Goal: Information Seeking & Learning: Find specific page/section

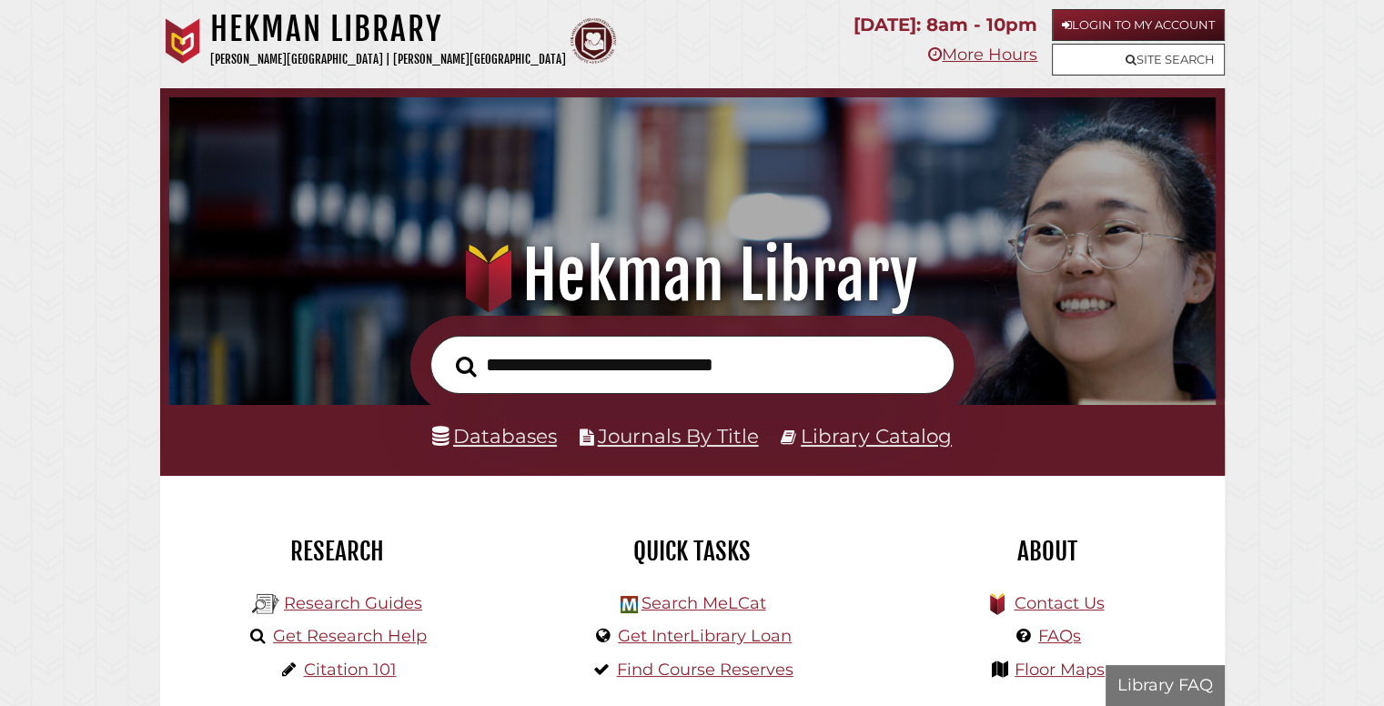
scroll to position [346, 1038]
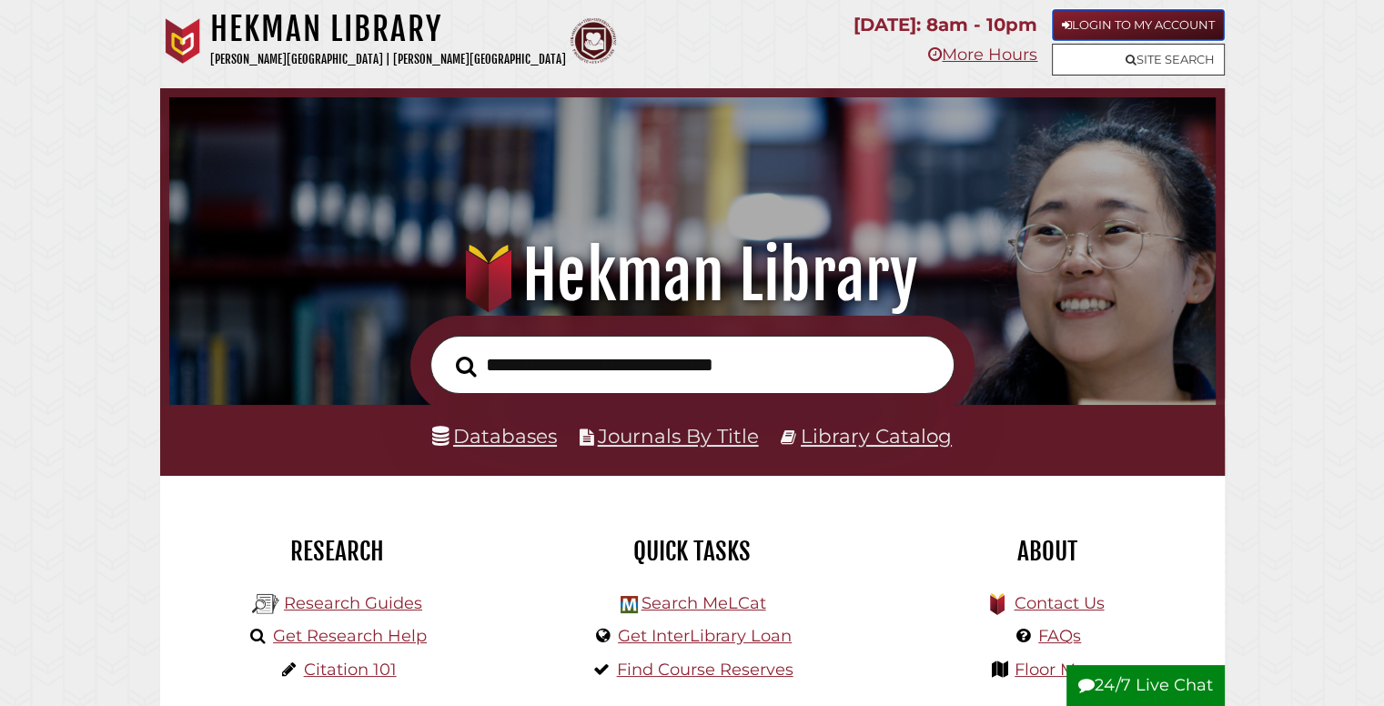
click at [1109, 29] on link "Login to My Account" at bounding box center [1138, 25] width 173 height 32
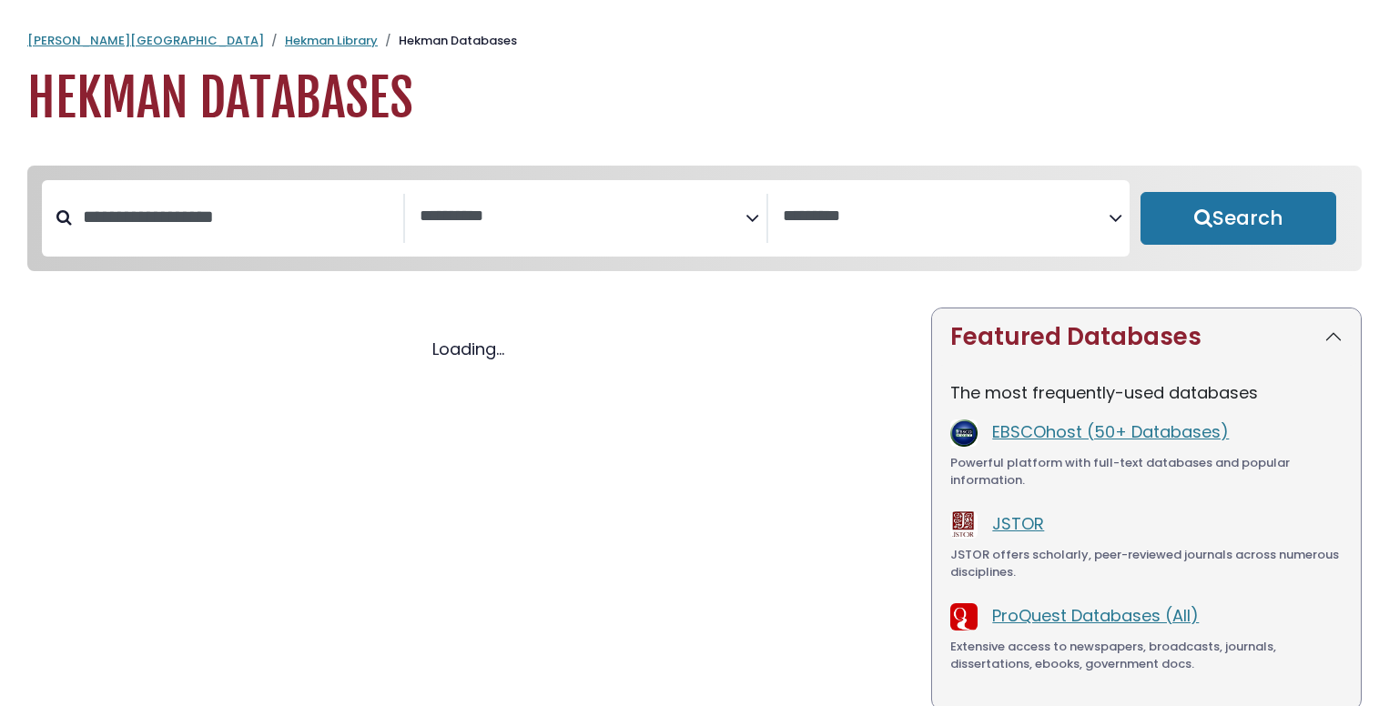
select select "Database Subject Filter"
select select "Database Vendors Filter"
select select "Database Subject Filter"
select select "Database Vendors Filter"
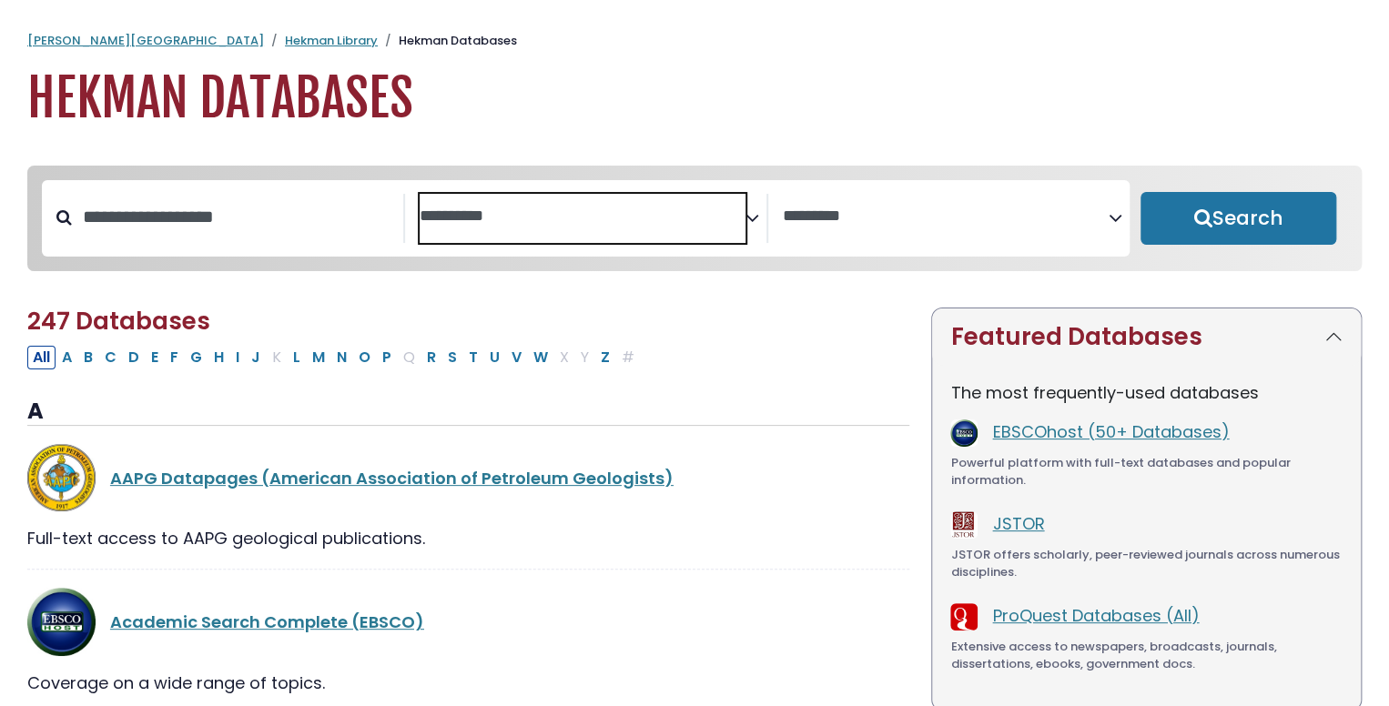
click at [515, 213] on textarea "Search" at bounding box center [583, 217] width 326 height 19
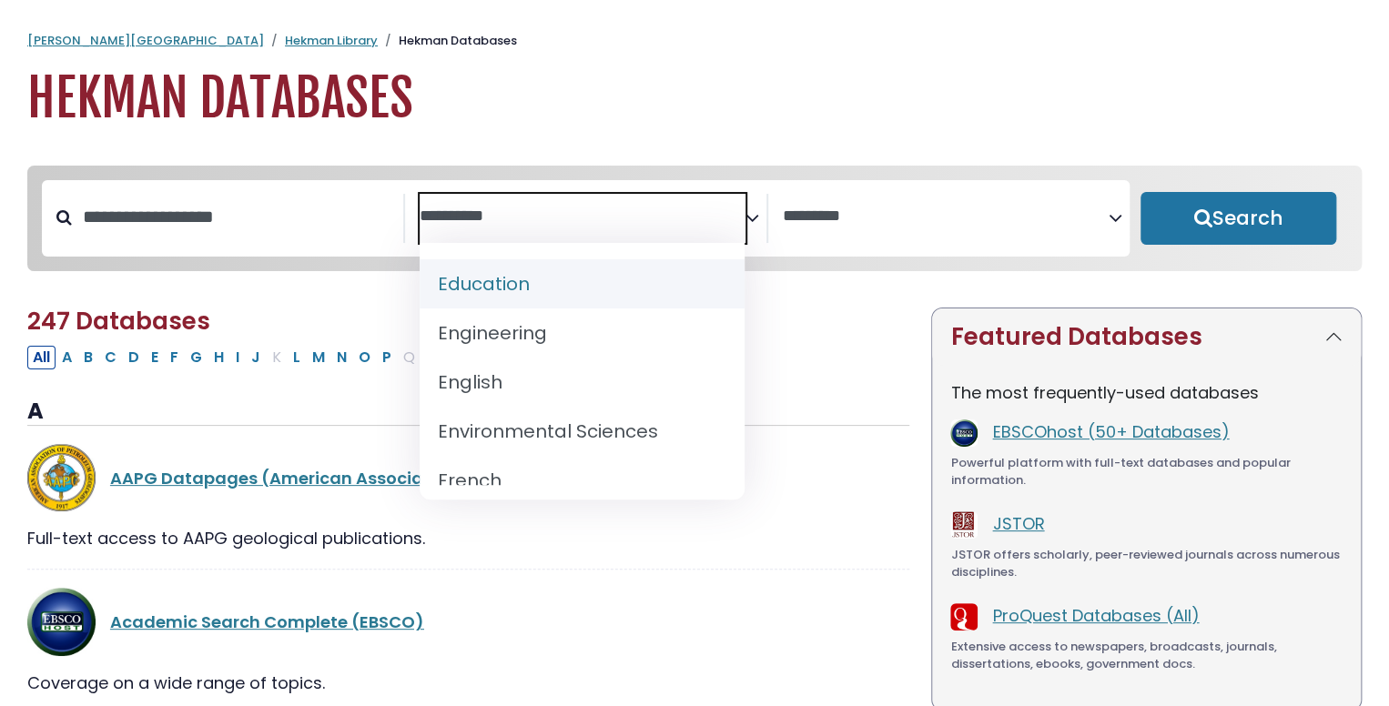
scroll to position [728, 0]
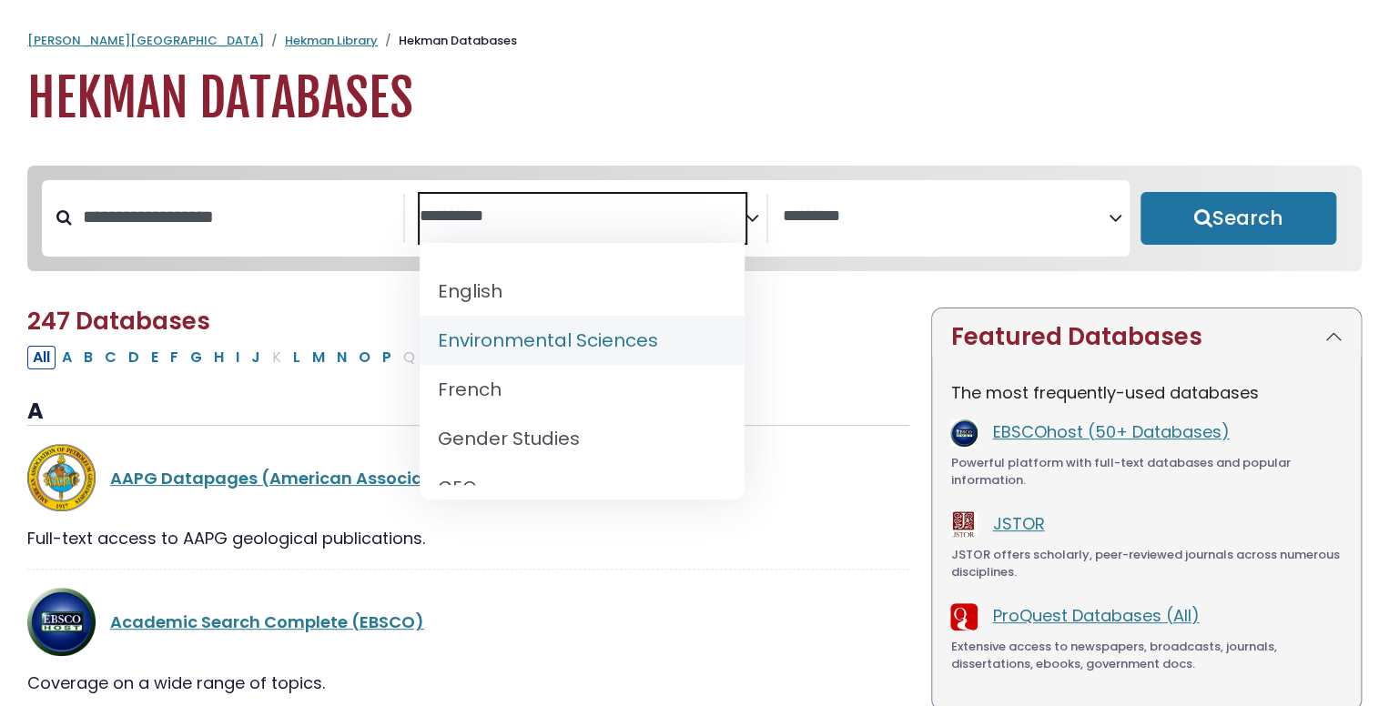
select select "*****"
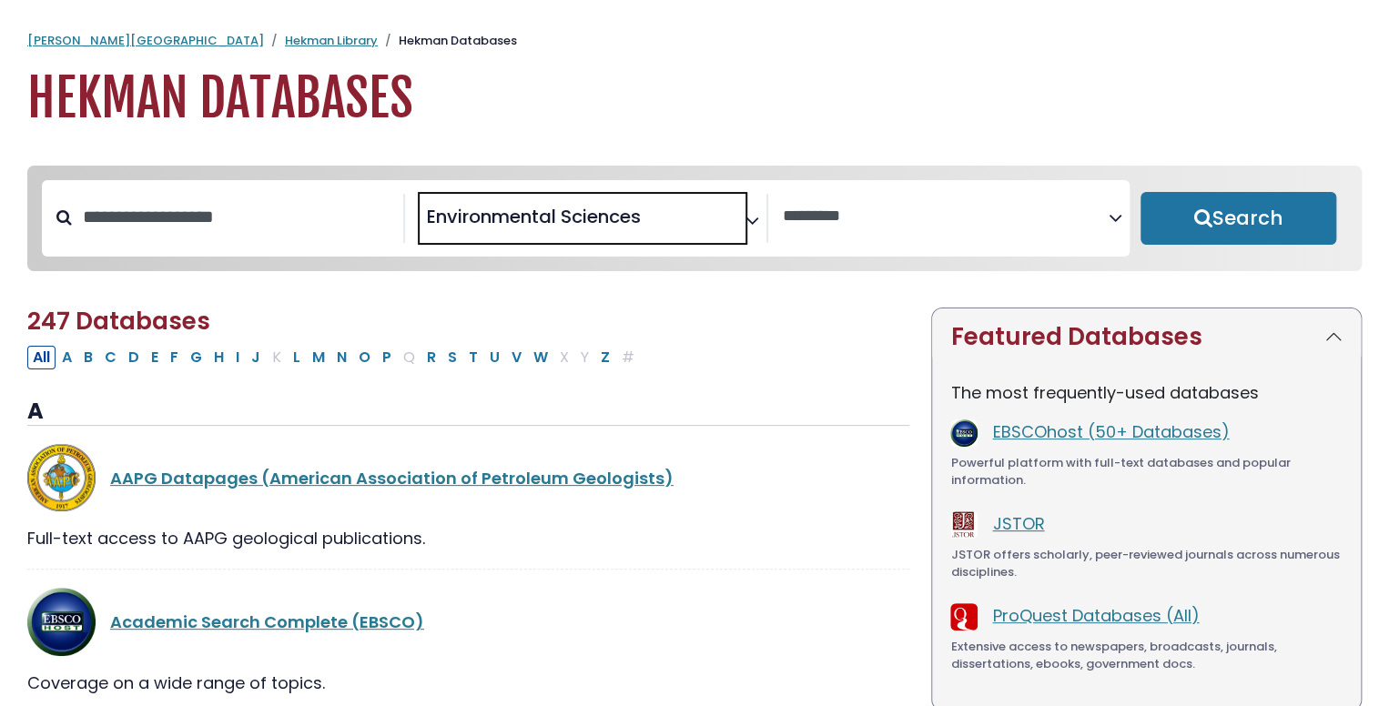
scroll to position [364, 0]
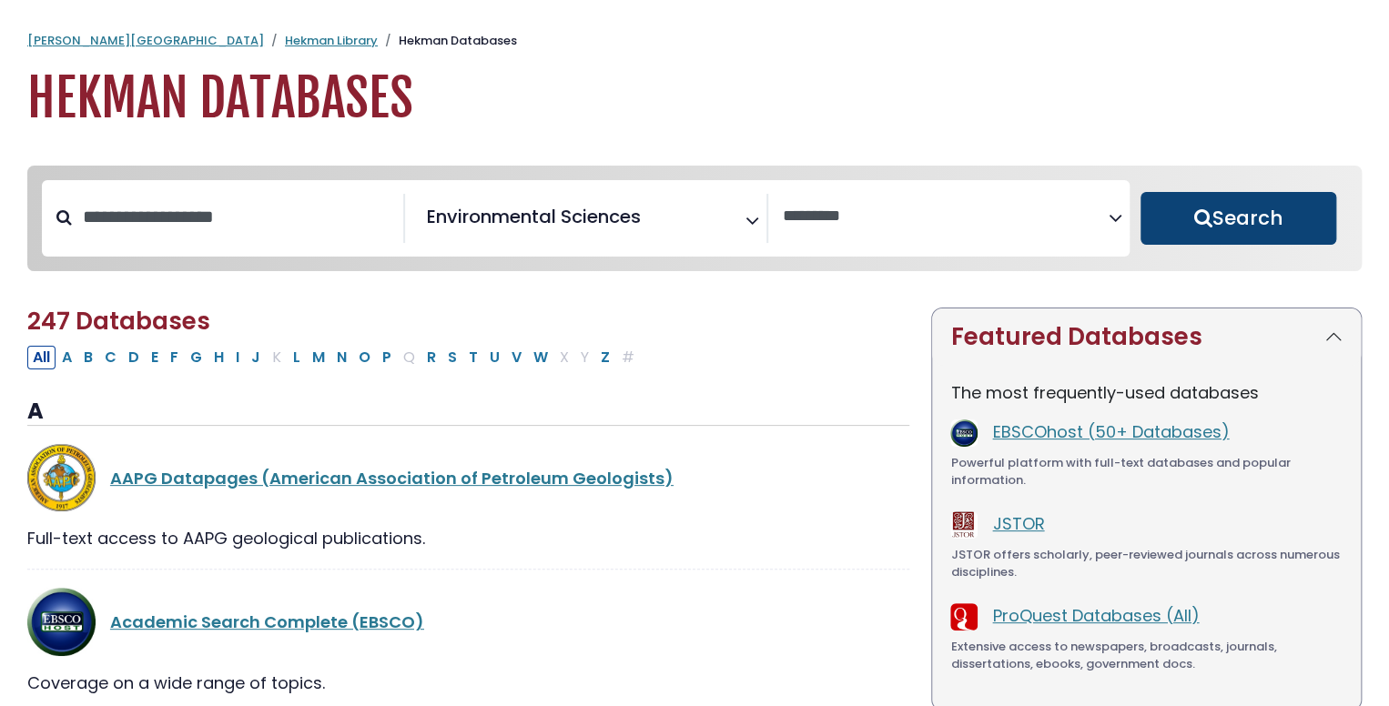
click at [1248, 219] on button "Search" at bounding box center [1238, 218] width 196 height 53
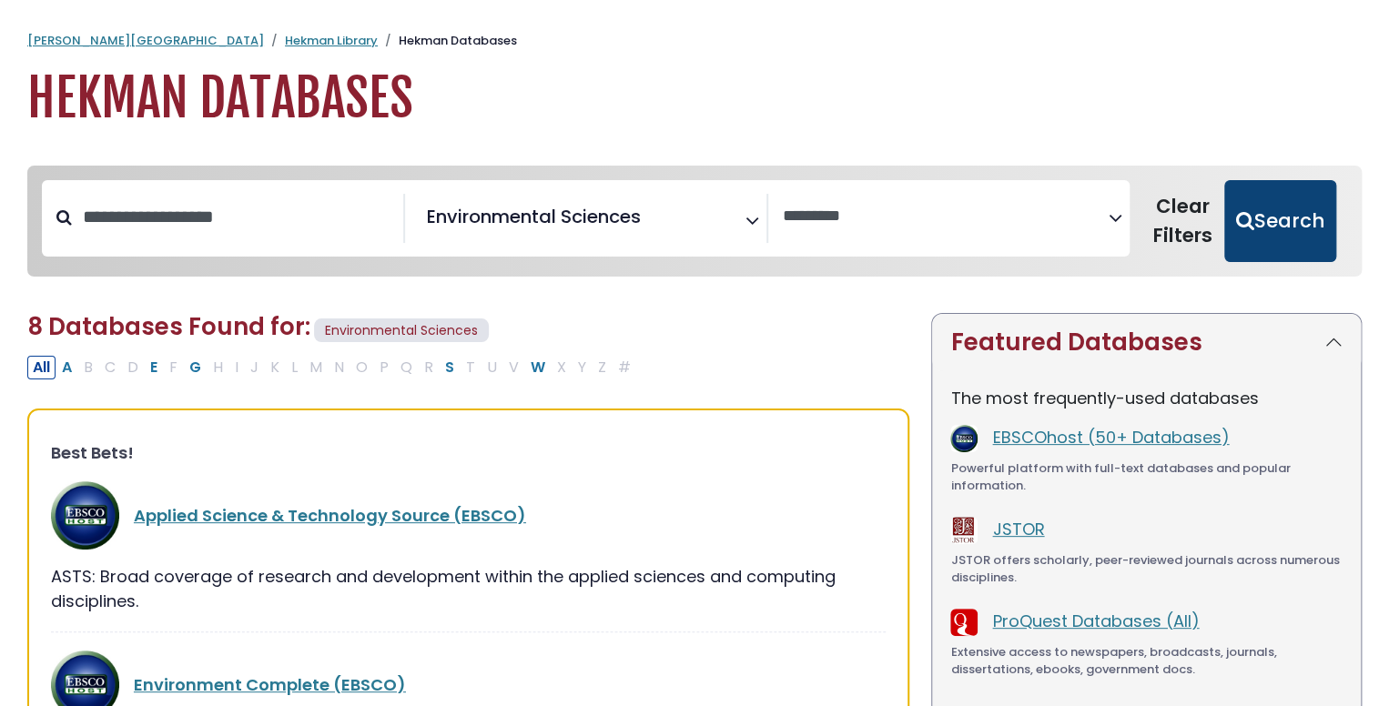
click at [1281, 215] on button "Search" at bounding box center [1280, 221] width 112 height 82
select select "Database Vendors Filter"
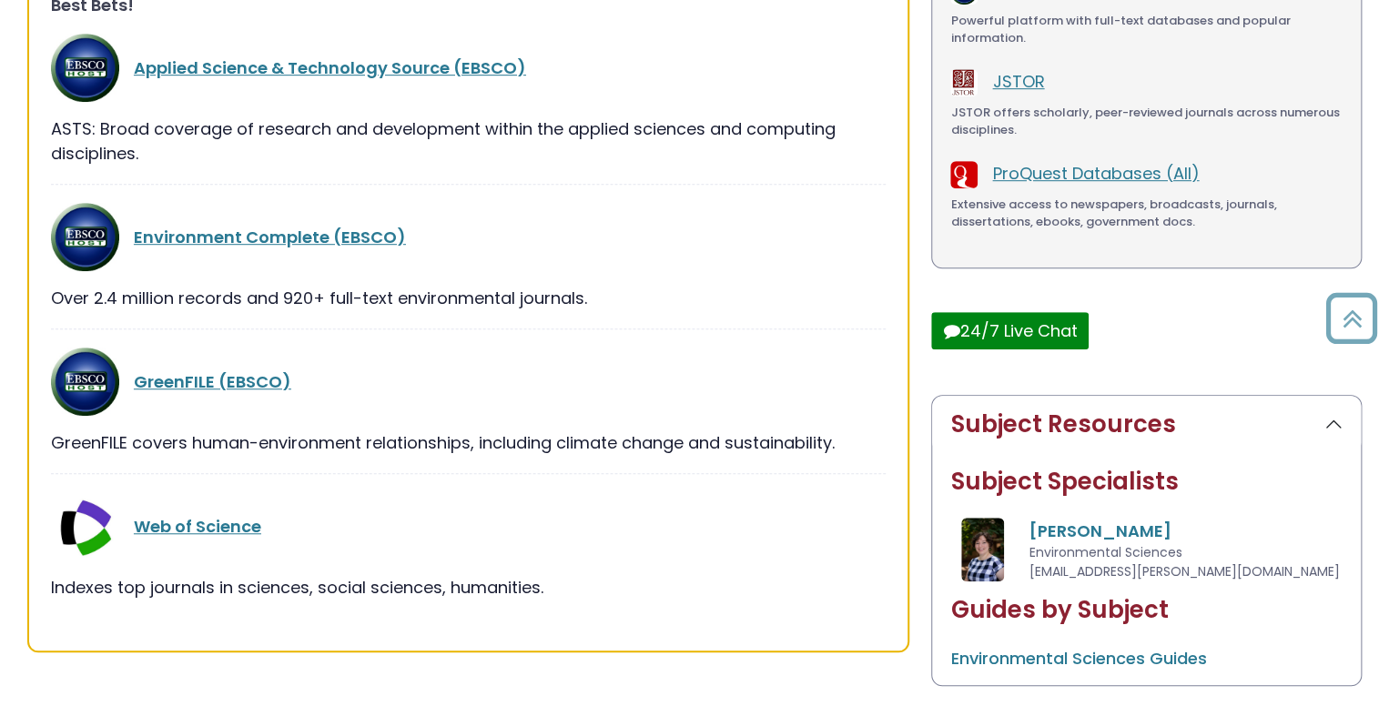
scroll to position [637, 0]
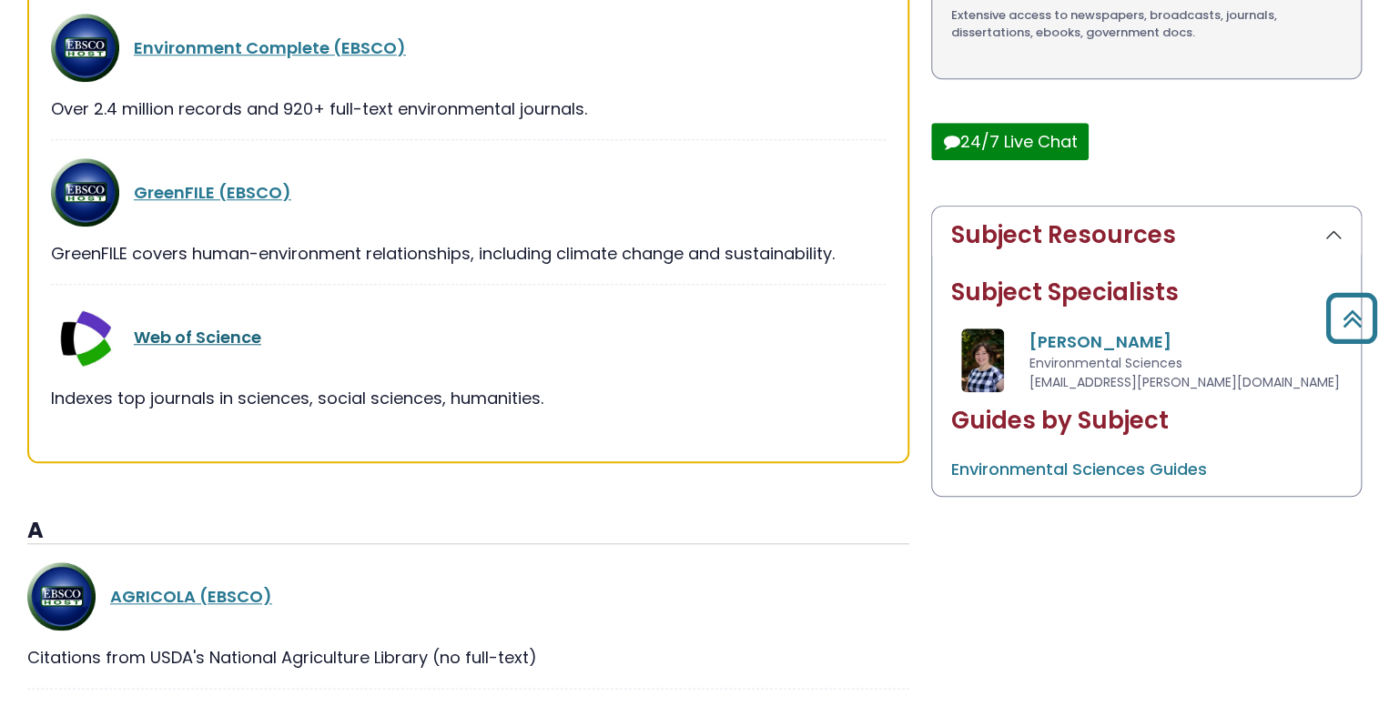
click at [243, 336] on link "Web of Science" at bounding box center [197, 337] width 127 height 23
